Goal: Obtain resource: Obtain resource

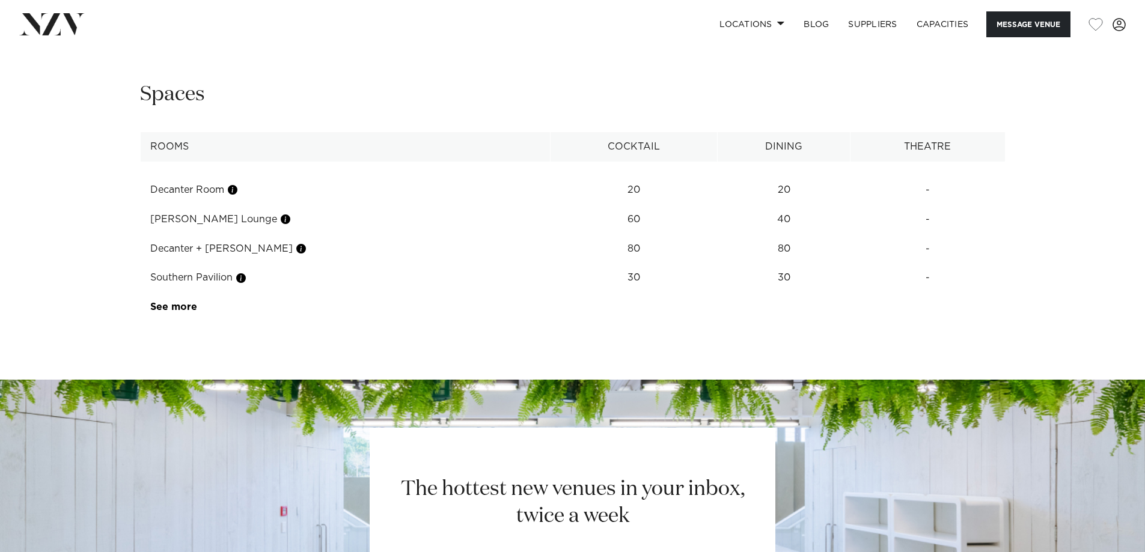
scroll to position [1327, 0]
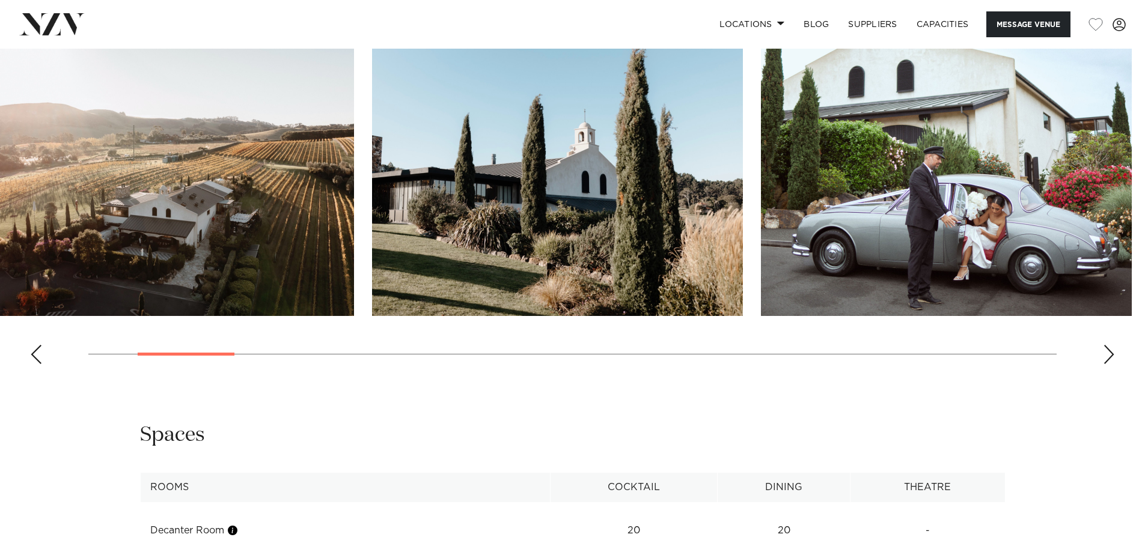
click at [269, 230] on img "2 / 25" at bounding box center [168, 180] width 371 height 272
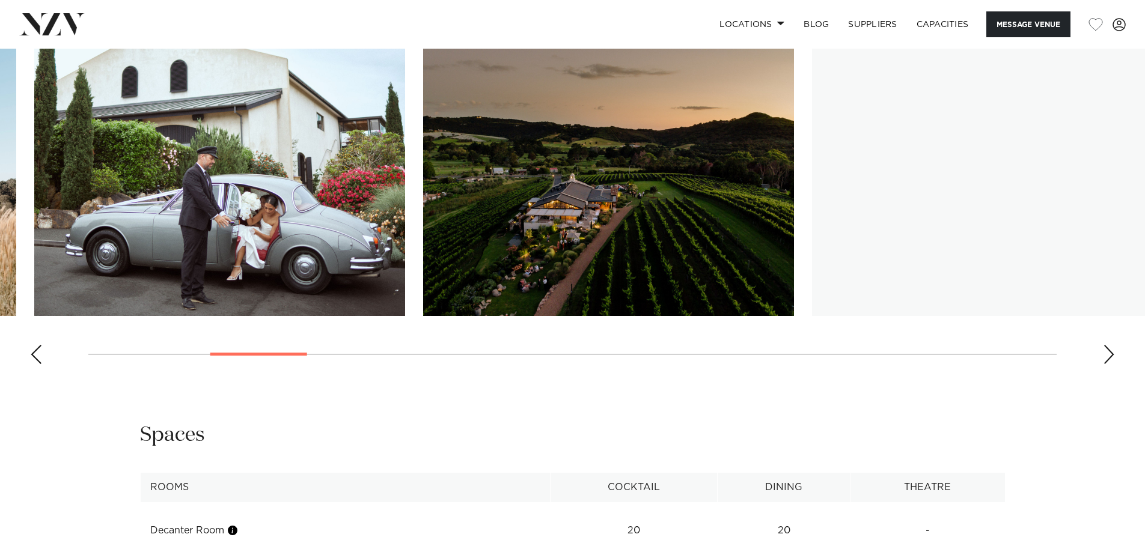
click at [183, 247] on img "4 / 25" at bounding box center [219, 180] width 371 height 272
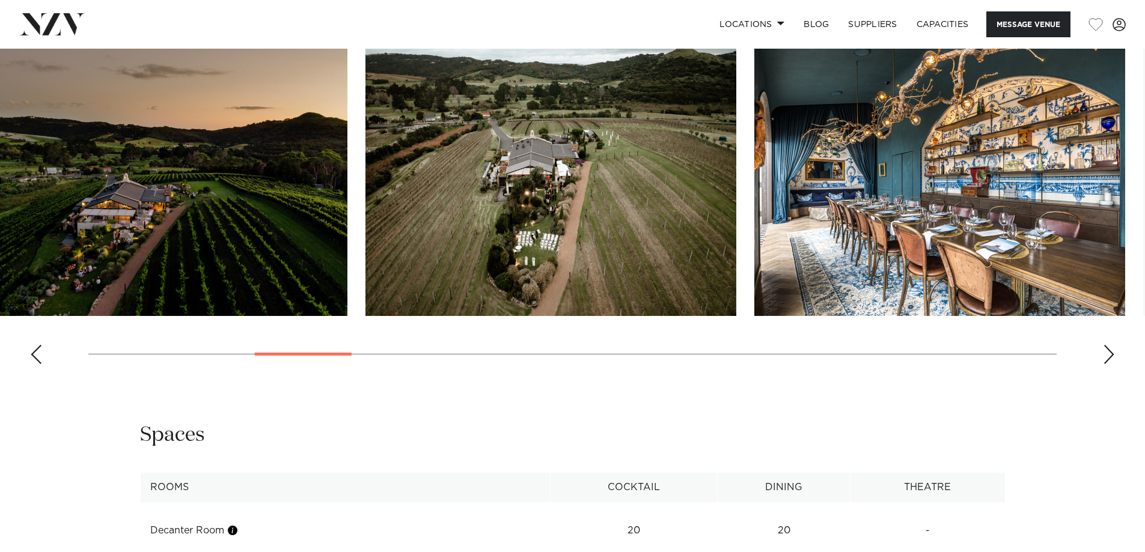
click at [209, 243] on img "5 / 25" at bounding box center [162, 180] width 371 height 272
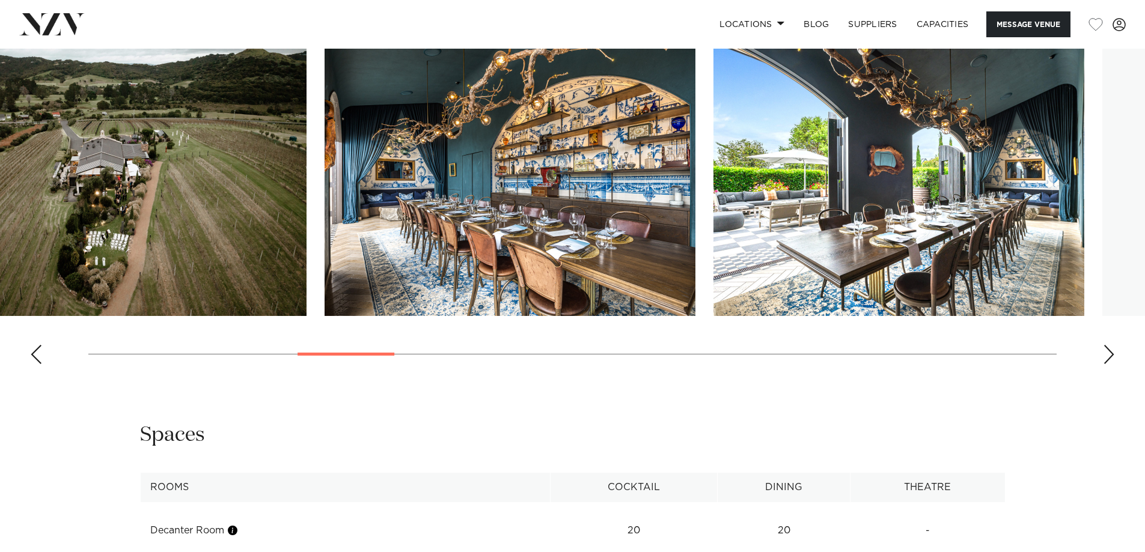
click at [185, 259] on img "6 / 25" at bounding box center [121, 180] width 371 height 272
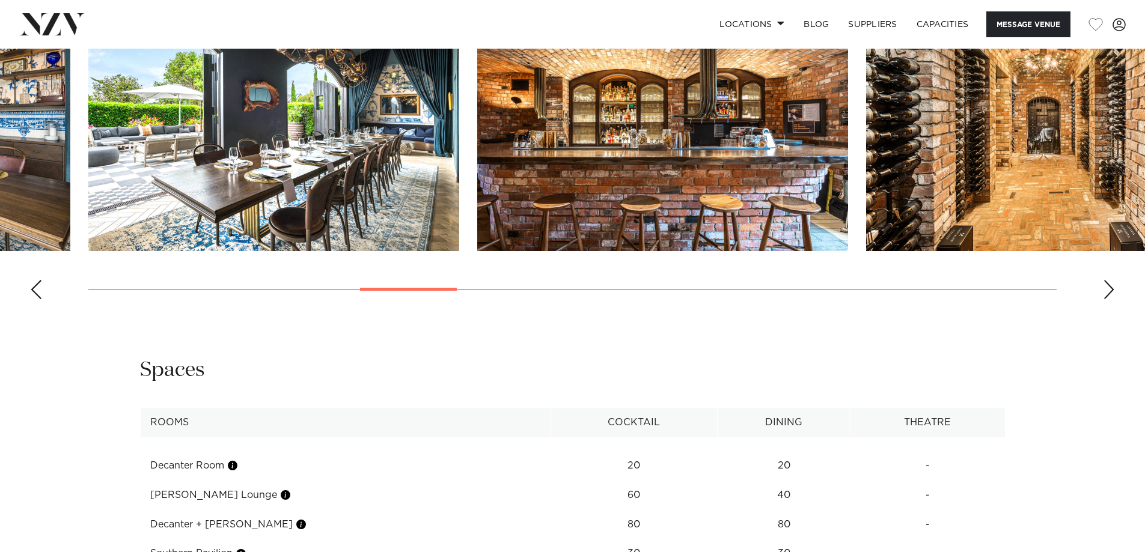
scroll to position [1447, 0]
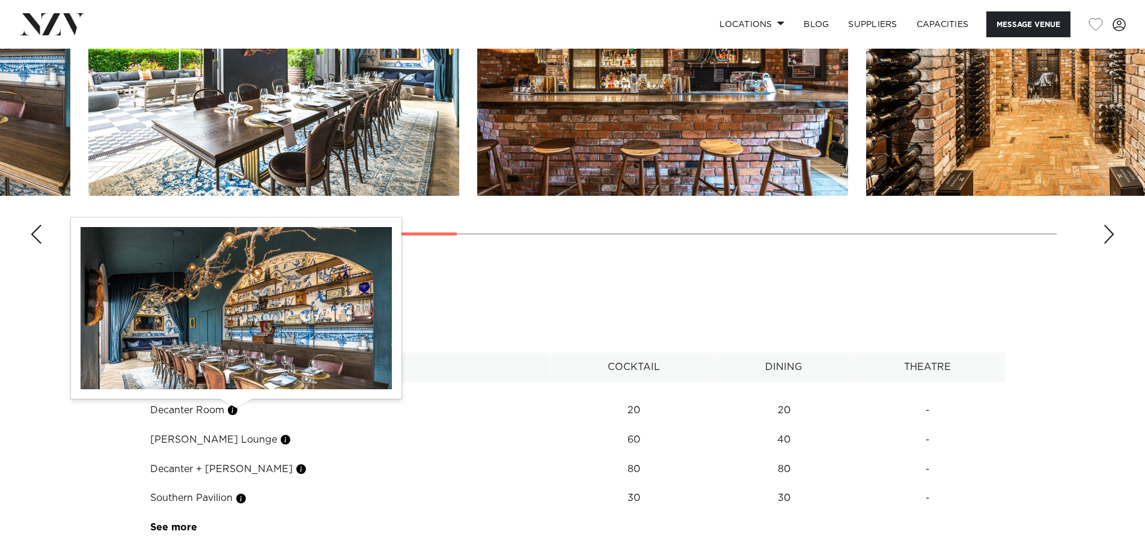
click at [234, 412] on button "button" at bounding box center [233, 410] width 12 height 12
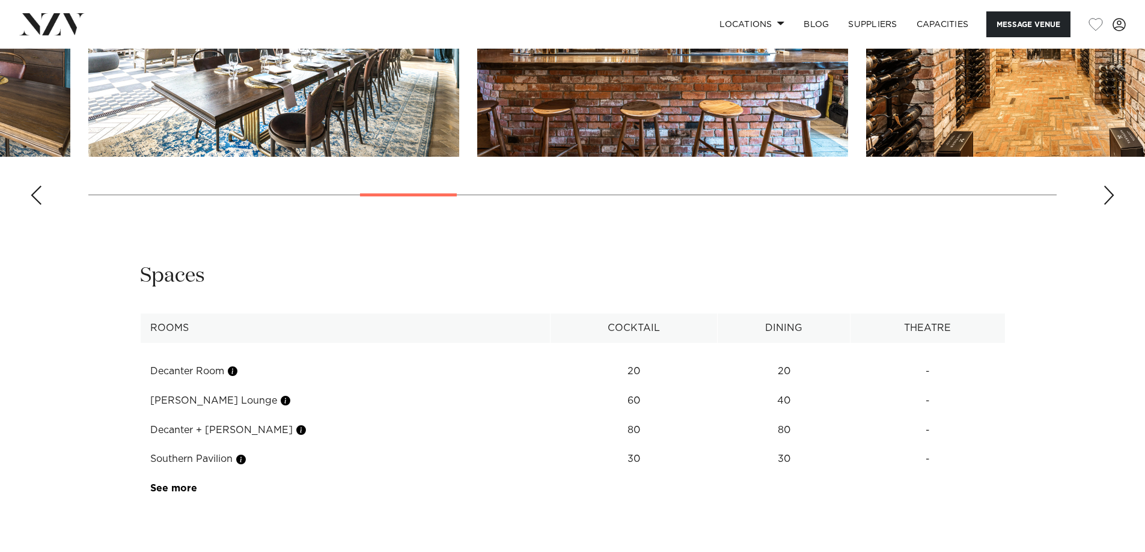
scroll to position [1507, 0]
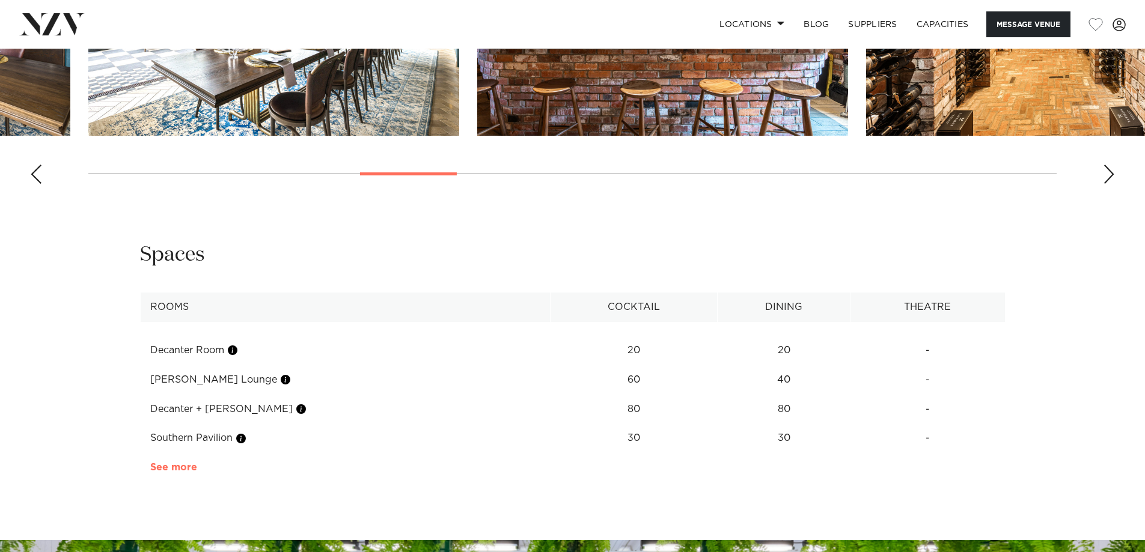
click at [174, 465] on link "See more" at bounding box center [197, 468] width 94 height 10
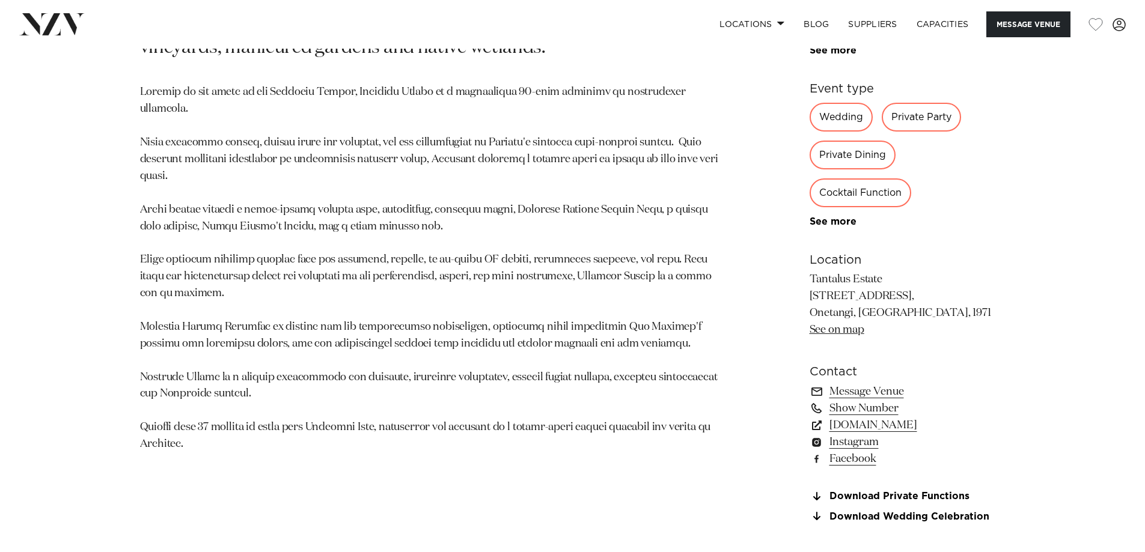
scroll to position [786, 0]
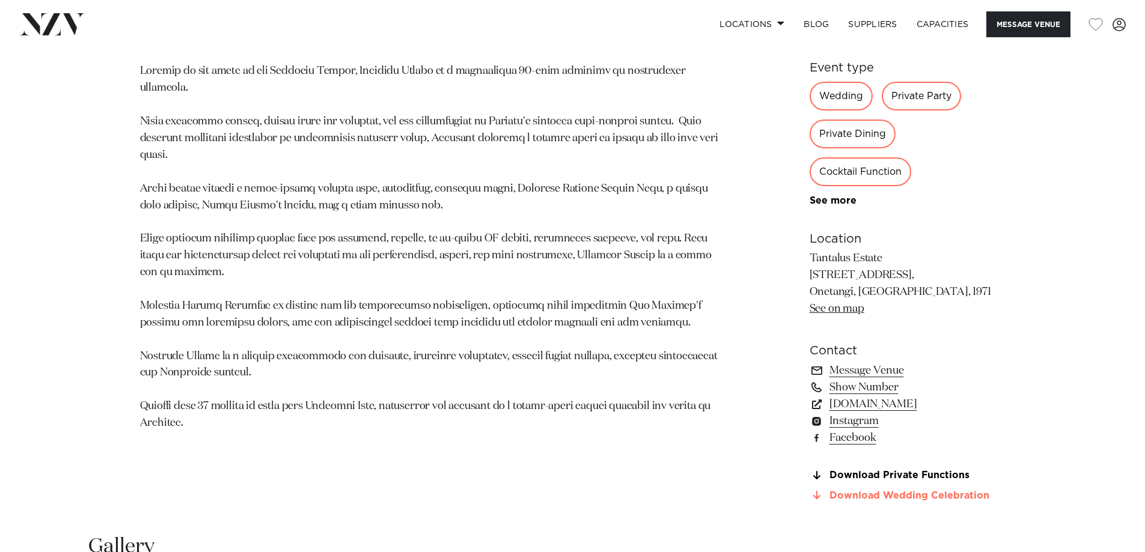
click at [868, 498] on link "Download Wedding Celebration" at bounding box center [908, 495] width 196 height 11
